Goal: Information Seeking & Learning: Learn about a topic

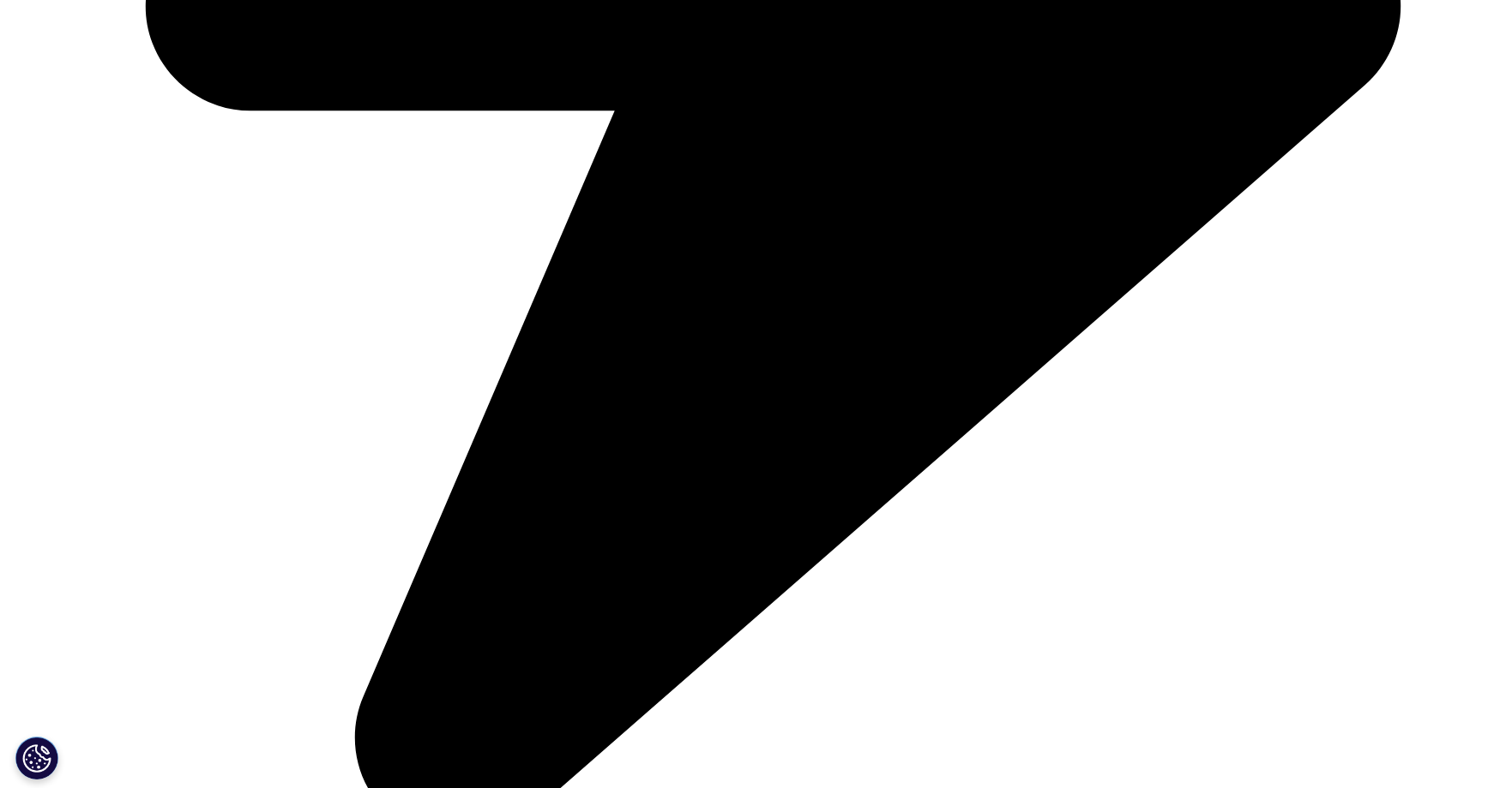
scroll to position [5929, 0]
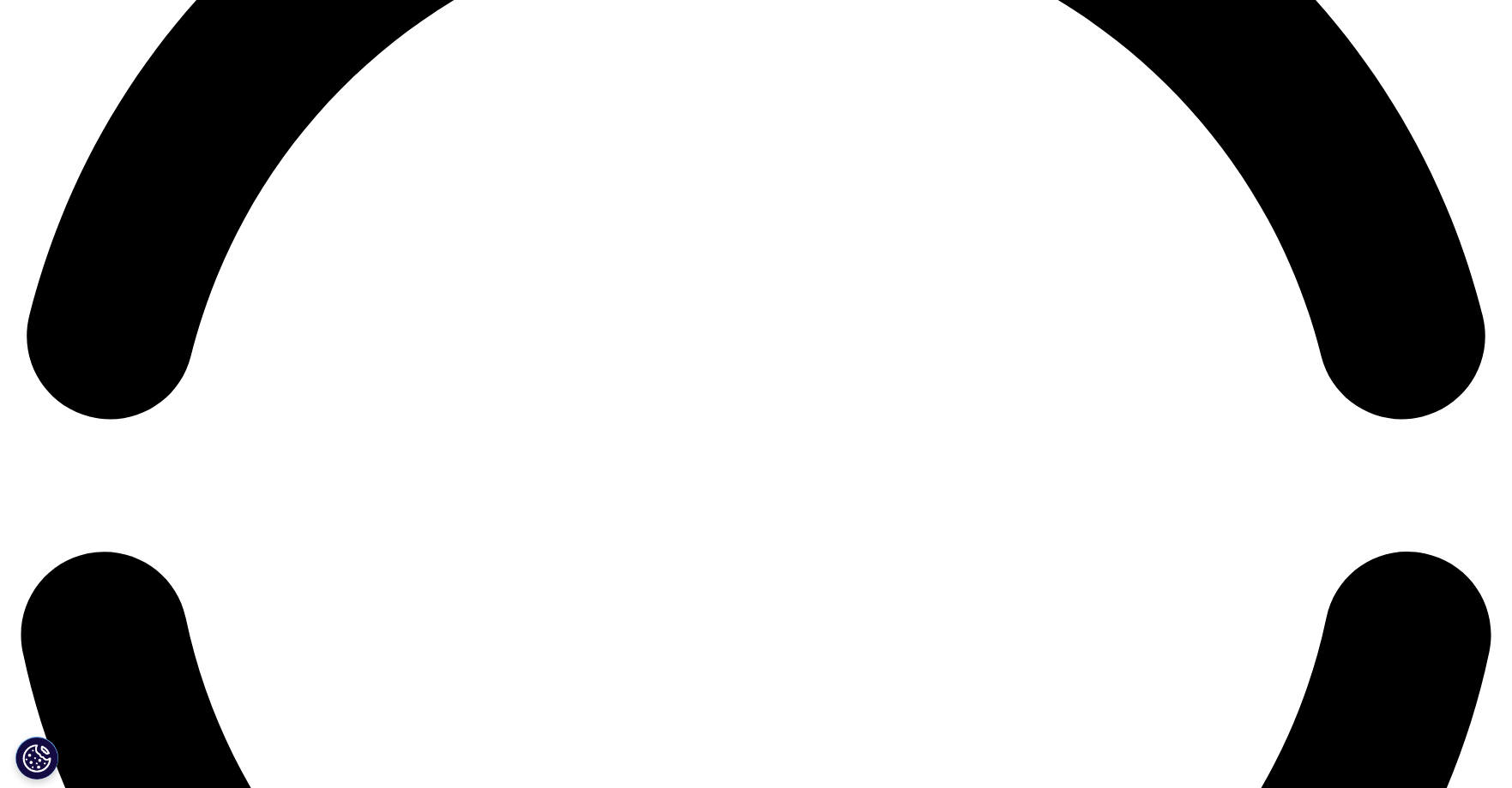
scroll to position [3233, 0]
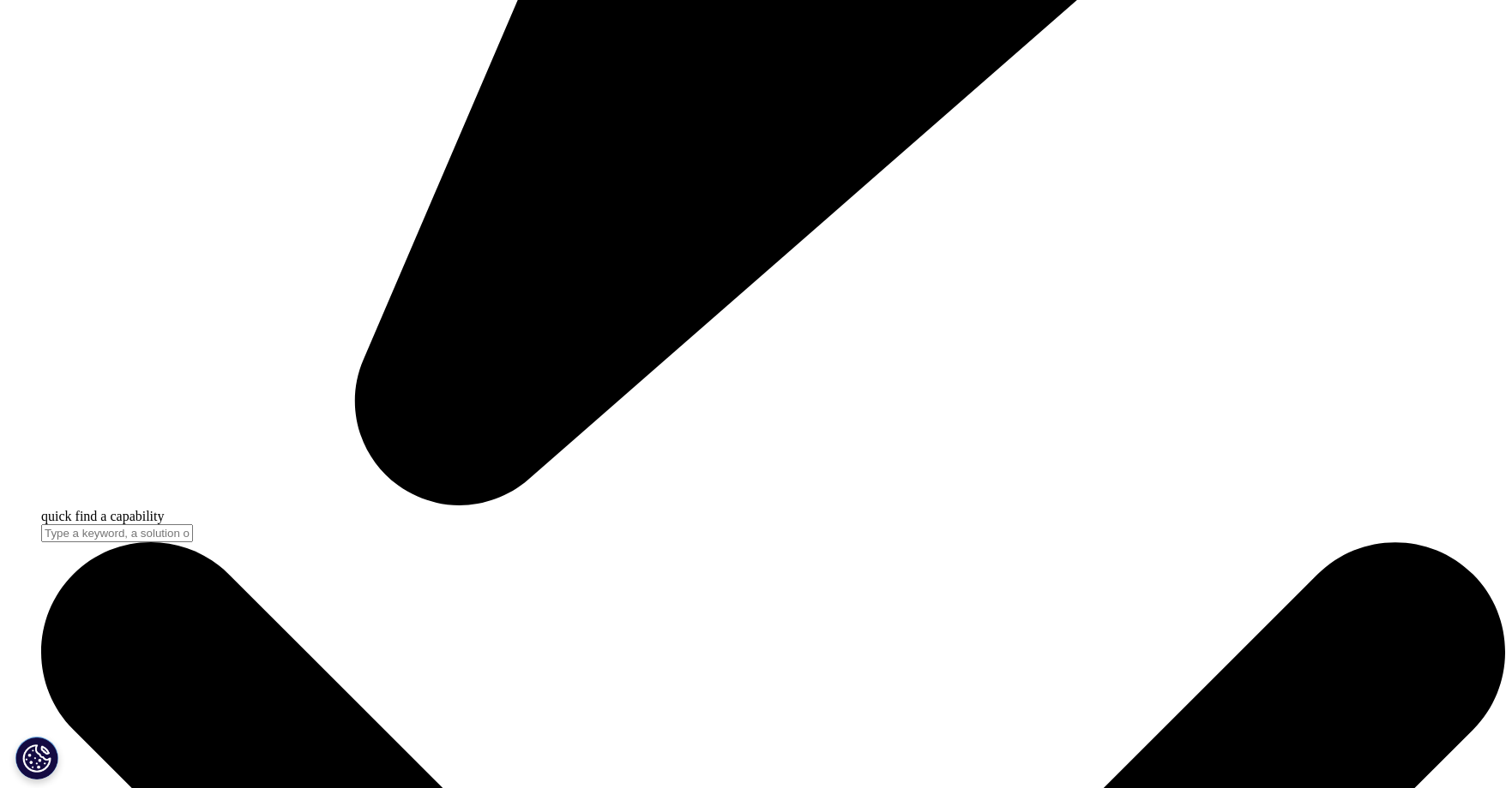
scroll to position [6018, 0]
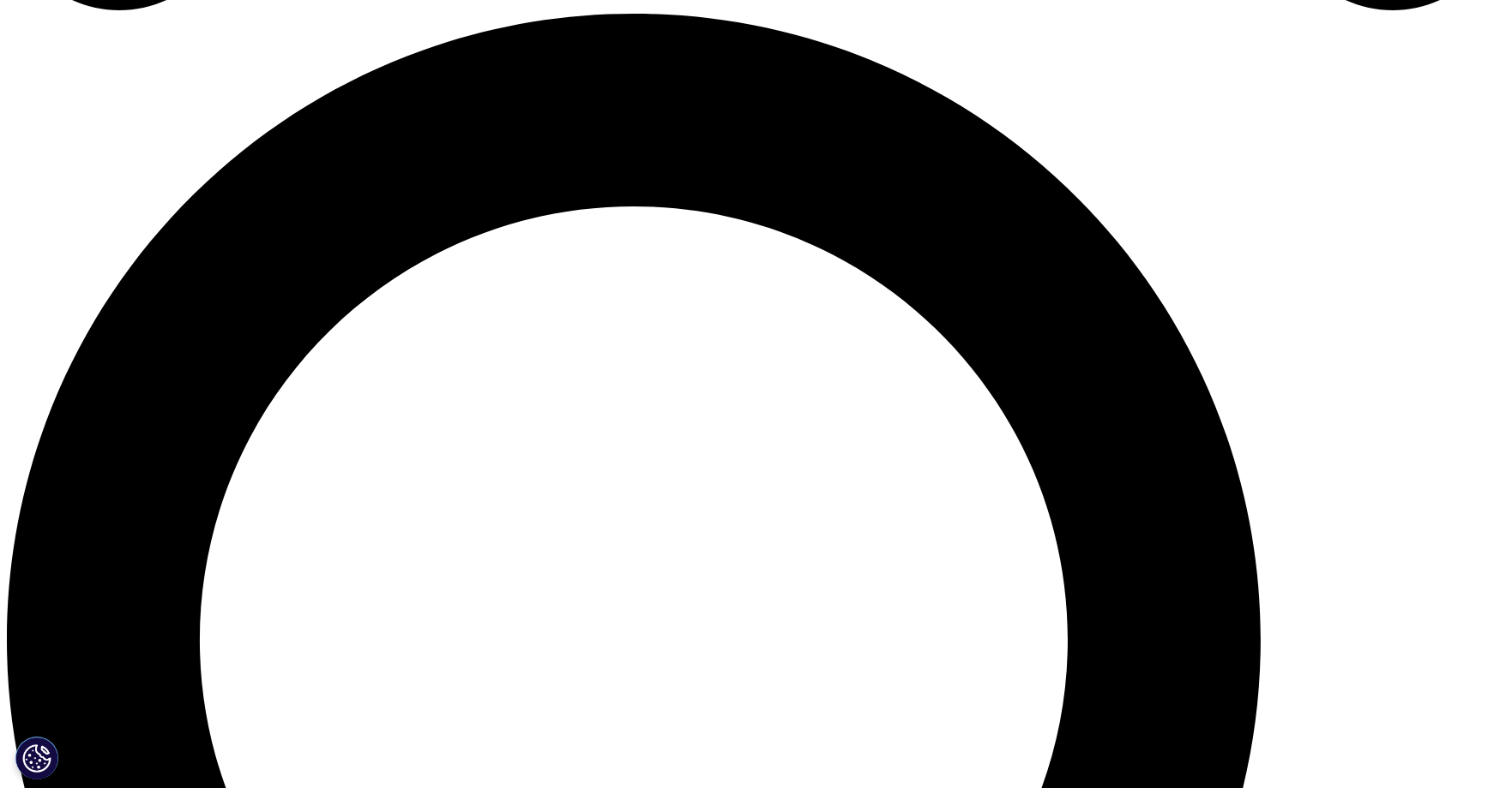
scroll to position [1518, 0]
